Goal: Task Accomplishment & Management: Use online tool/utility

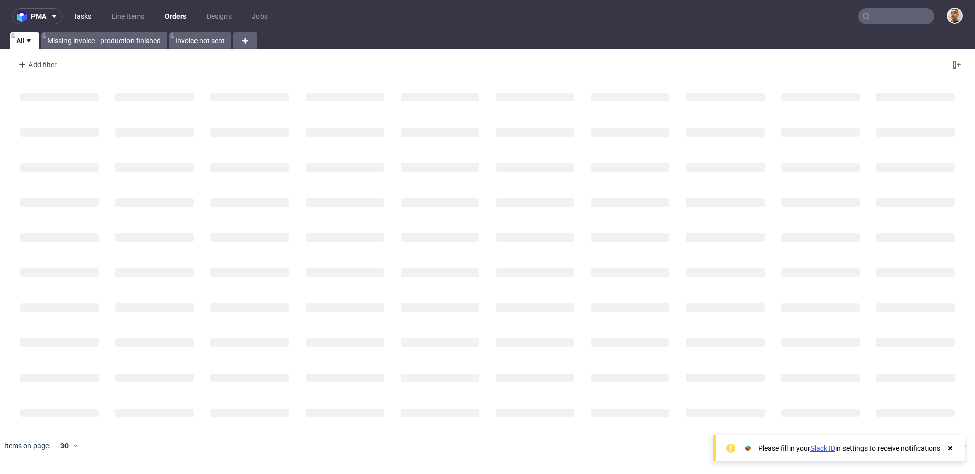
click at [82, 15] on link "Tasks" at bounding box center [82, 16] width 30 height 16
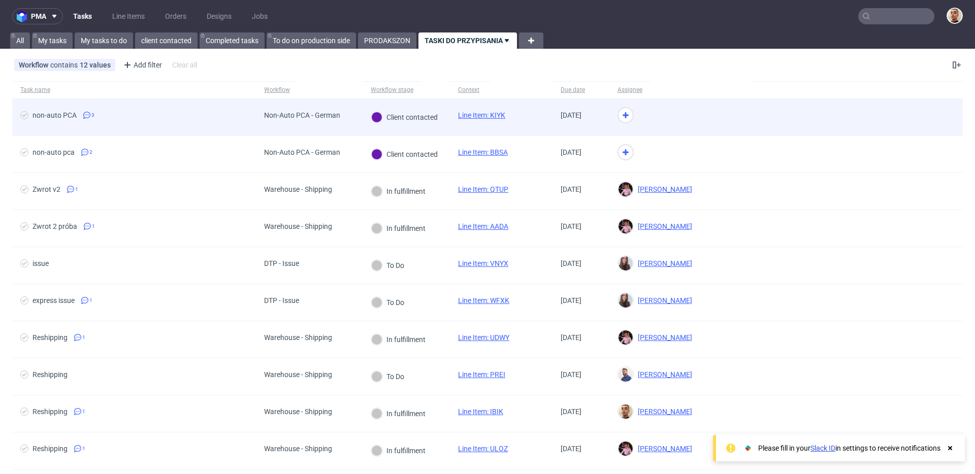
click at [337, 135] on div "Non-Auto PCA - German" at bounding box center [302, 117] width 92 height 37
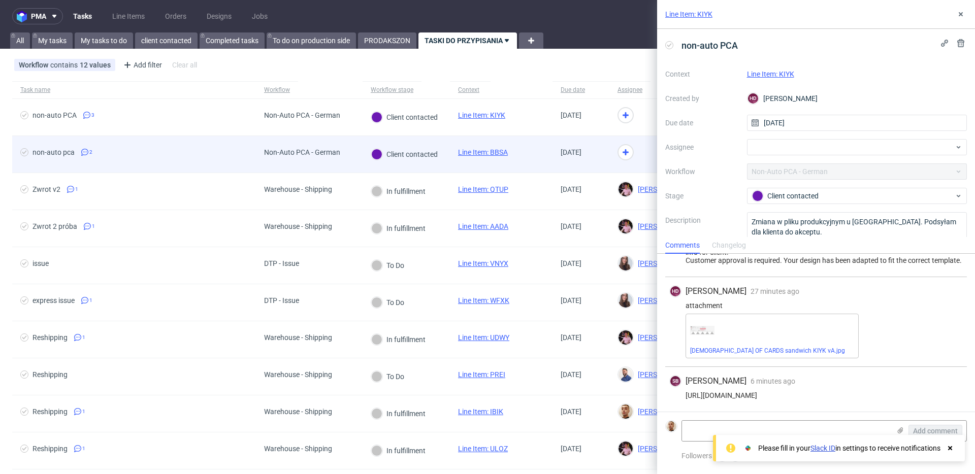
scroll to position [38, 0]
click at [340, 158] on div "Non-Auto PCA - German" at bounding box center [302, 154] width 92 height 37
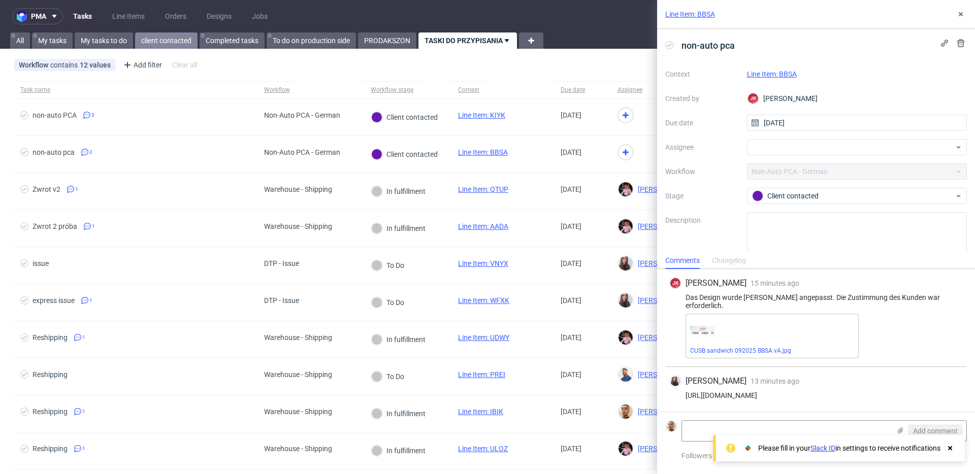
click at [170, 43] on link "client contacted" at bounding box center [166, 40] width 62 height 16
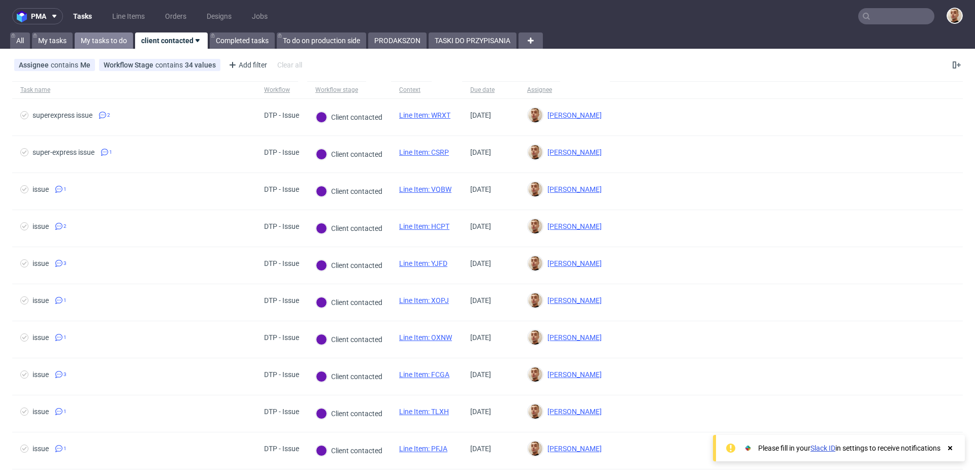
click at [118, 35] on link "My tasks to do" at bounding box center [104, 40] width 58 height 16
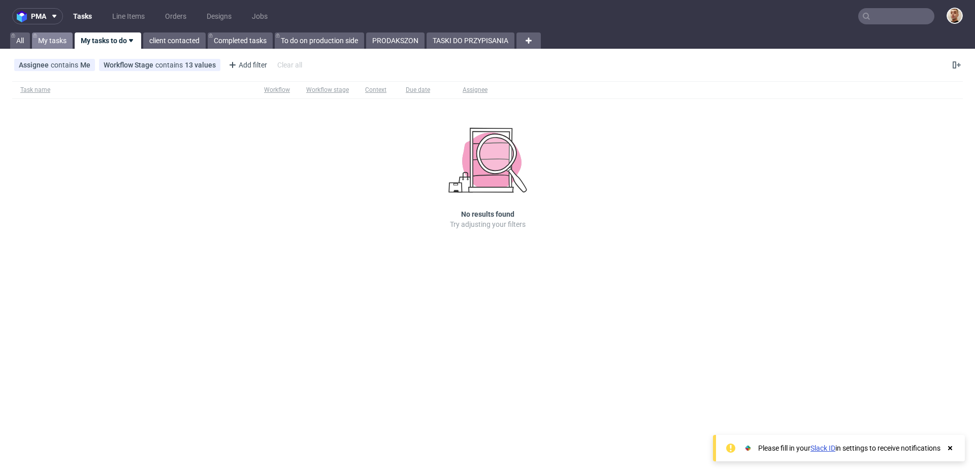
click at [57, 37] on link "My tasks" at bounding box center [52, 40] width 41 height 16
